Goal: Navigation & Orientation: Find specific page/section

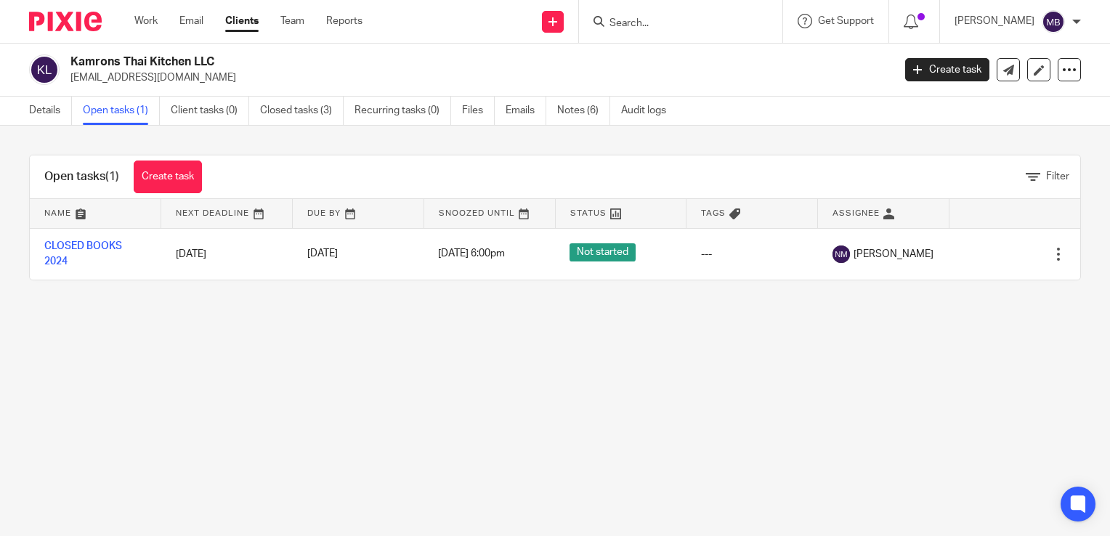
click at [246, 22] on link "Clients" at bounding box center [241, 21] width 33 height 15
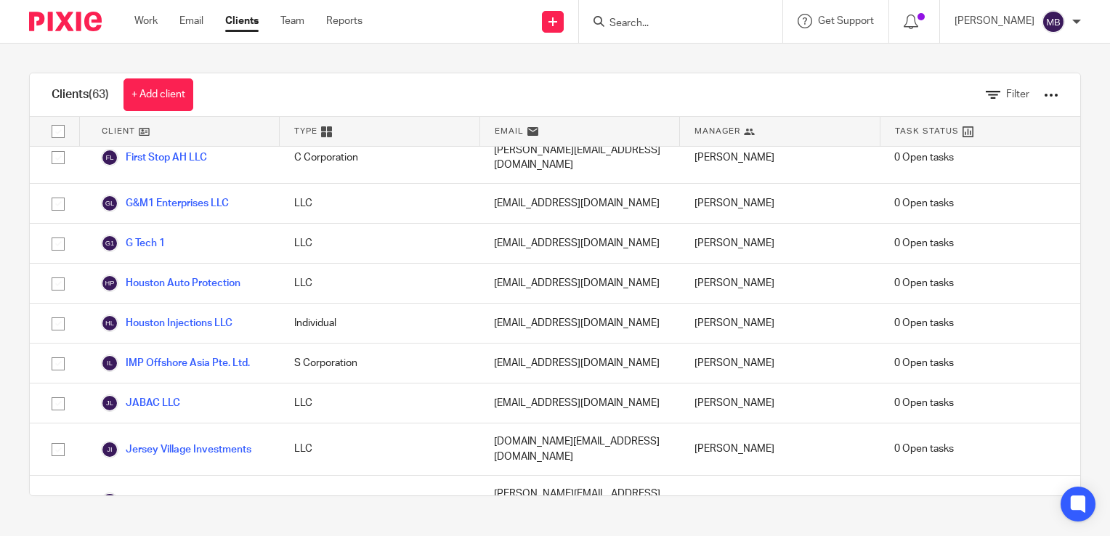
scroll to position [1308, 0]
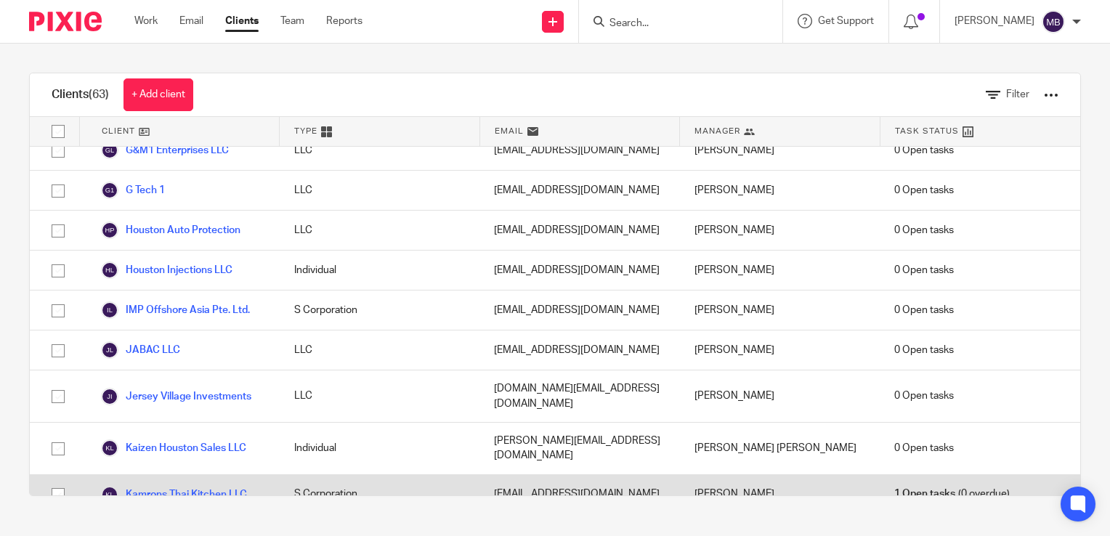
click at [218, 486] on link "Kamrons Thai Kitchen LLC" at bounding box center [174, 494] width 146 height 17
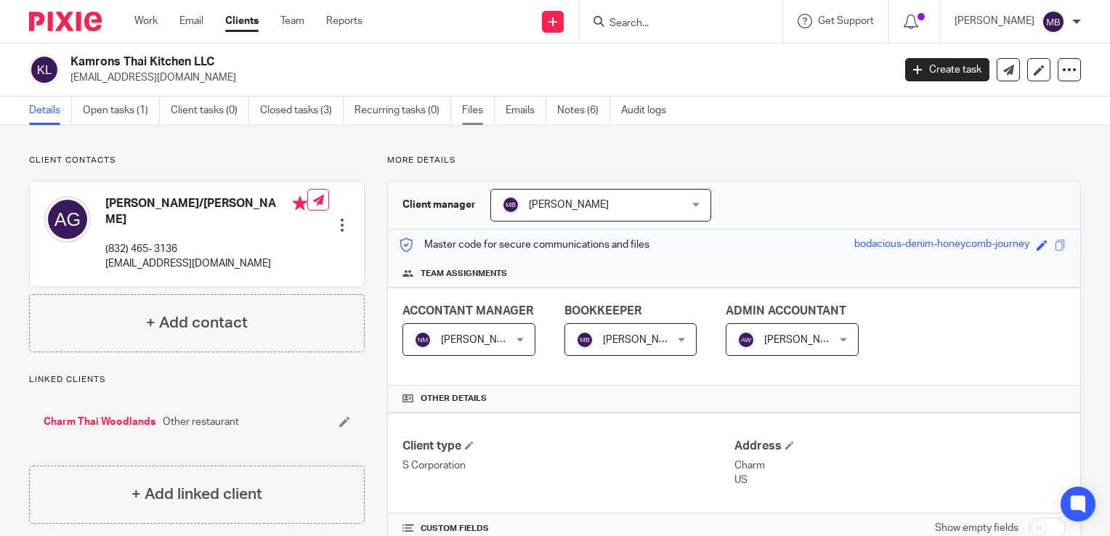
click at [472, 113] on link "Files" at bounding box center [478, 111] width 33 height 28
